Goal: Check status: Check status

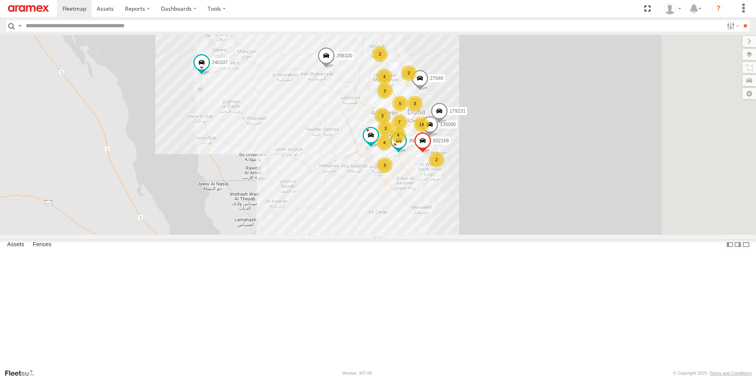
drag, startPoint x: 526, startPoint y: 332, endPoint x: 436, endPoint y: 234, distance: 133.2
click at [436, 234] on div "3 14 7 3 3 4 256320 307163 932168 4 3 4 27046 2 5 2 179231 3 2 303967 304072 13…" at bounding box center [378, 135] width 756 height 200
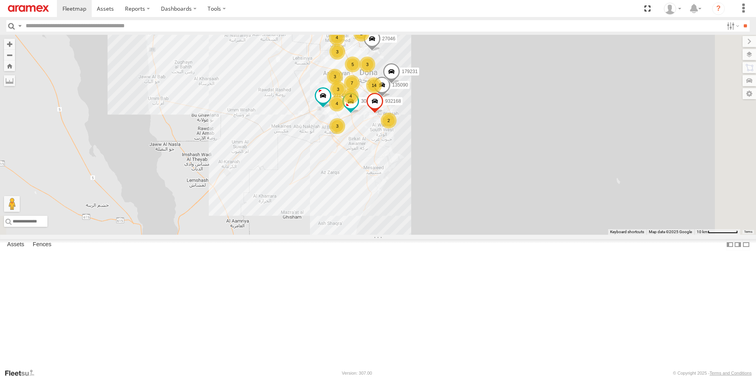
click at [345, 134] on div "3" at bounding box center [337, 126] width 16 height 16
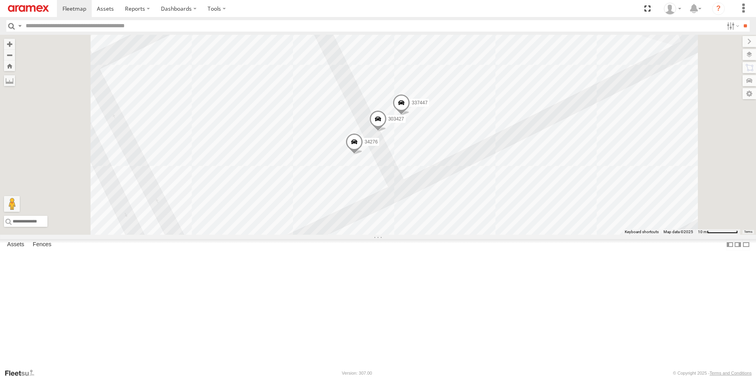
click at [363, 155] on span at bounding box center [354, 143] width 17 height 21
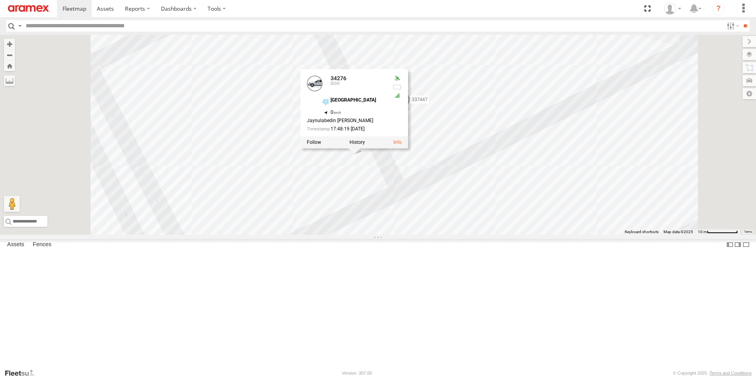
click at [648, 92] on div "256320 307163 932168 27046 179231 303967 304072 135090 240107 27141 303427 3374…" at bounding box center [378, 135] width 756 height 200
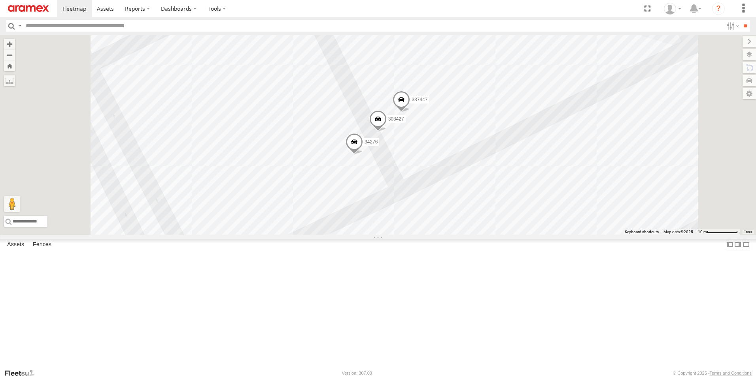
click at [387, 132] on span at bounding box center [377, 120] width 17 height 21
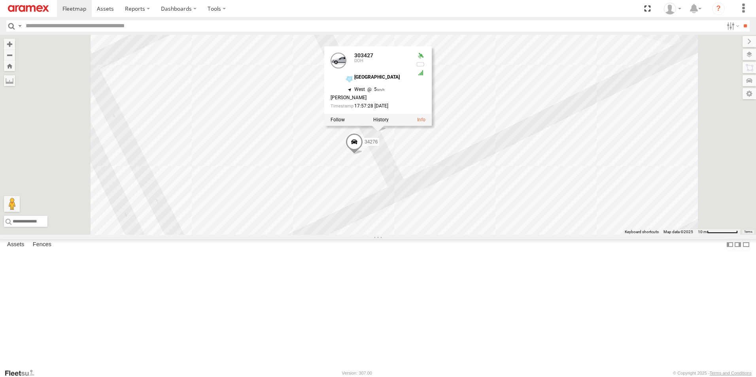
click at [701, 67] on div "256320 307163 932168 27046 179231 303967 304072 135090 240107 27141 303427 3374…" at bounding box center [378, 135] width 756 height 200
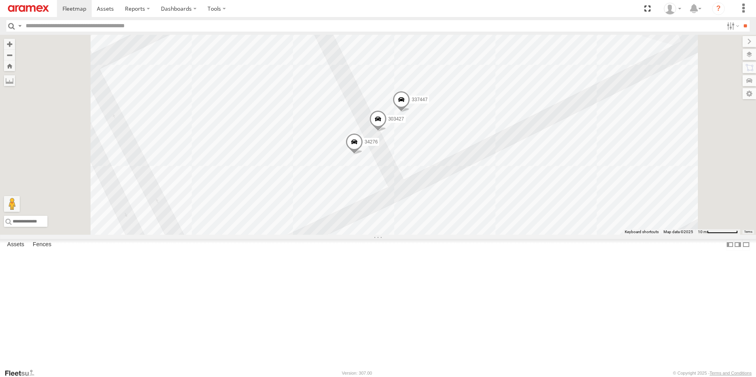
click at [410, 112] on span at bounding box center [401, 101] width 17 height 21
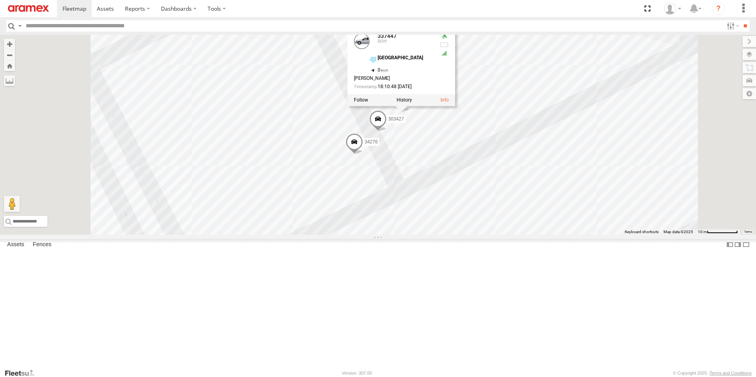
click at [645, 86] on div "256320 307163 932168 27046 179231 303967 304072 135090 240107 27141 303427 3374…" at bounding box center [378, 135] width 756 height 200
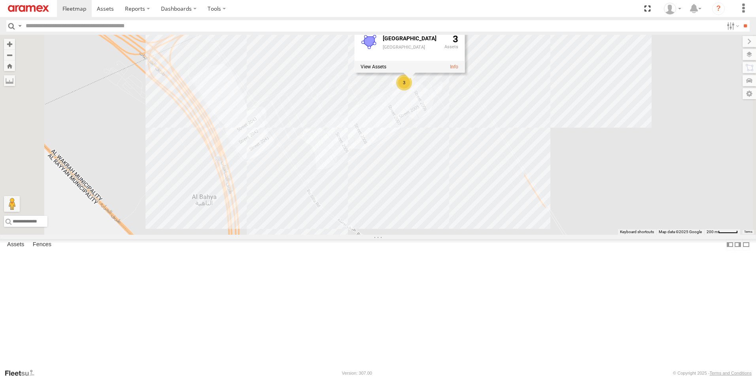
click at [644, 218] on div "256320 307163 932168 27046 179231 303967 304072 135090 240107 27141 3 [GEOGRAPH…" at bounding box center [378, 135] width 756 height 200
